Goal: Task Accomplishment & Management: Use online tool/utility

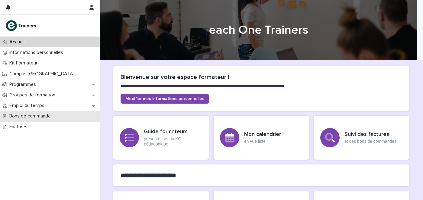
click at [47, 117] on p "Bons de commande" at bounding box center [31, 117] width 49 height 6
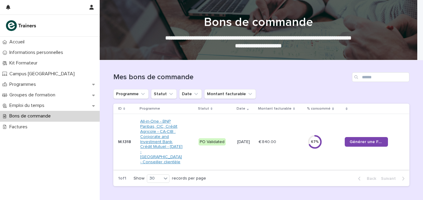
click at [141, 136] on link "All-in-One - BNP Paribas, CIC, Crédit Agricole - CA-CIB : Corporate and Investm…" at bounding box center [161, 142] width 43 height 46
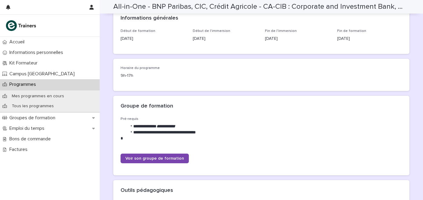
scroll to position [113, 0]
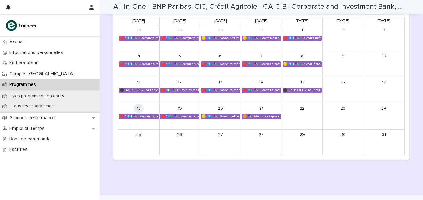
scroll to position [581, 0]
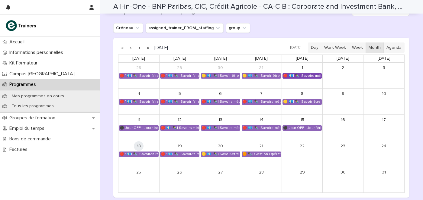
scroll to position [656, 0]
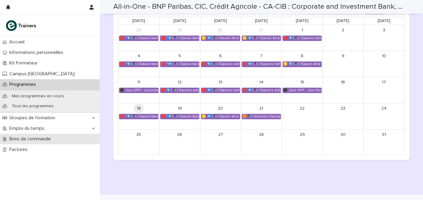
click at [41, 136] on p "Bons de commande" at bounding box center [31, 139] width 49 height 6
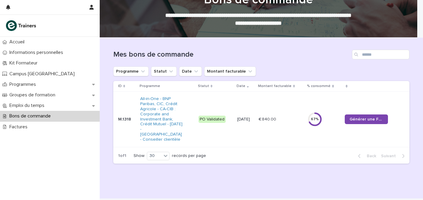
scroll to position [33, 0]
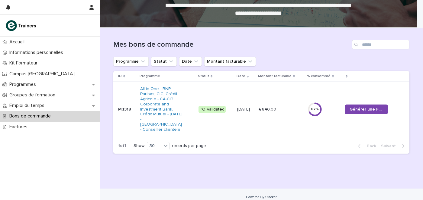
click at [310, 76] on p "% consommé" at bounding box center [319, 76] width 24 height 7
click at [317, 73] on p "% consommé" at bounding box center [319, 76] width 24 height 7
click at [378, 107] on span "Générer une Facture" at bounding box center [366, 109] width 34 height 4
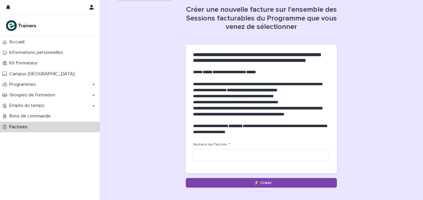
scroll to position [45, 0]
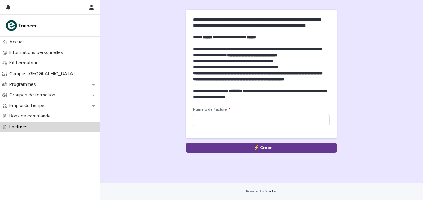
click at [250, 153] on button "Save" at bounding box center [261, 148] width 151 height 10
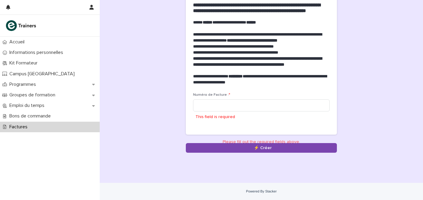
scroll to position [69, 0]
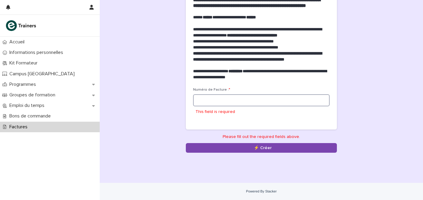
click at [254, 107] on input at bounding box center [261, 101] width 136 height 12
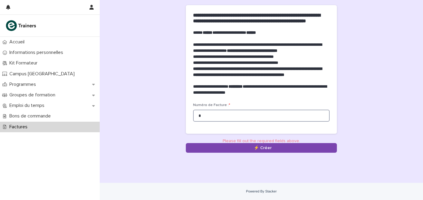
scroll to position [54, 0]
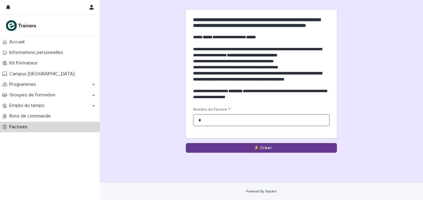
type input "*"
click at [266, 144] on button "Save" at bounding box center [261, 148] width 151 height 10
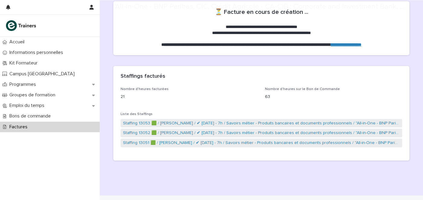
scroll to position [116, 0]
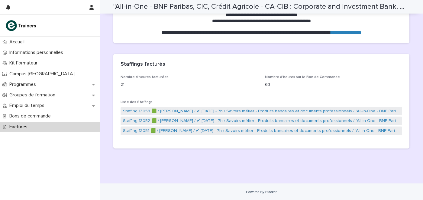
click at [237, 111] on link "Staffing 13053 🟩 / [PERSON_NAME] / ✔ [DATE] - 7h / Savoirs métier - Produits ba…" at bounding box center [261, 111] width 277 height 6
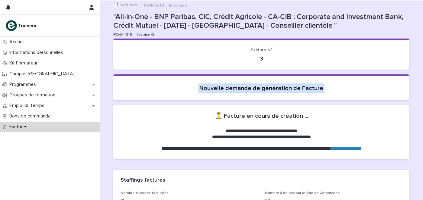
scroll to position [75, 0]
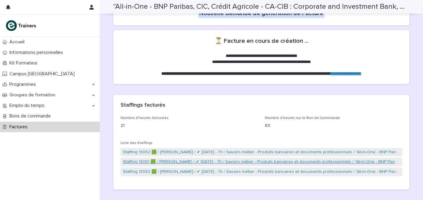
click at [232, 161] on link "Staffing 13051 🟩 / [PERSON_NAME] / ✔ [DATE] - 7h / Savoirs métier - Produits ba…" at bounding box center [261, 162] width 277 height 6
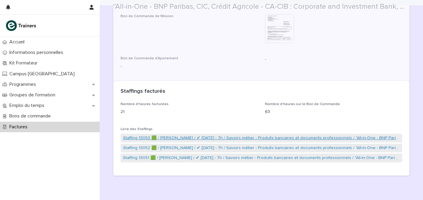
scroll to position [148, 0]
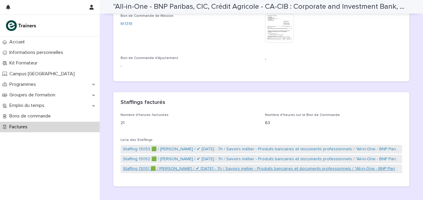
click at [171, 171] on link "Staffing 13051 🟩 / [PERSON_NAME] / ✔ [DATE] - 7h / Savoirs métier - Produits ba…" at bounding box center [261, 169] width 277 height 6
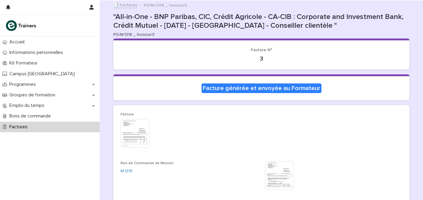
click at [284, 183] on img at bounding box center [279, 176] width 29 height 29
